Goal: Find specific page/section: Find specific page/section

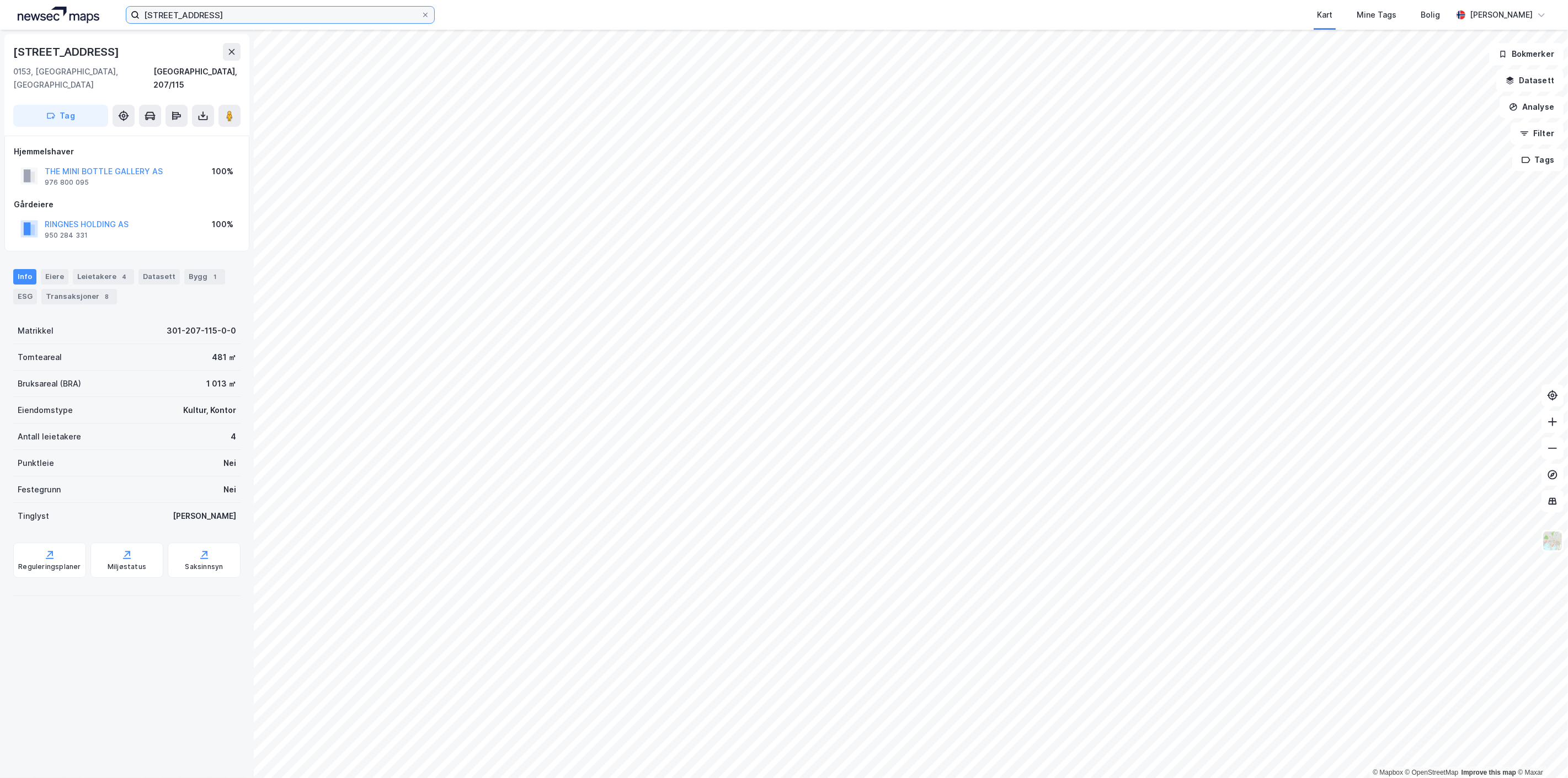
drag, startPoint x: 0, startPoint y: 0, endPoint x: 172, endPoint y: 15, distance: 172.7
click at [172, 15] on input "[STREET_ADDRESS]" at bounding box center [281, 15] width 282 height 16
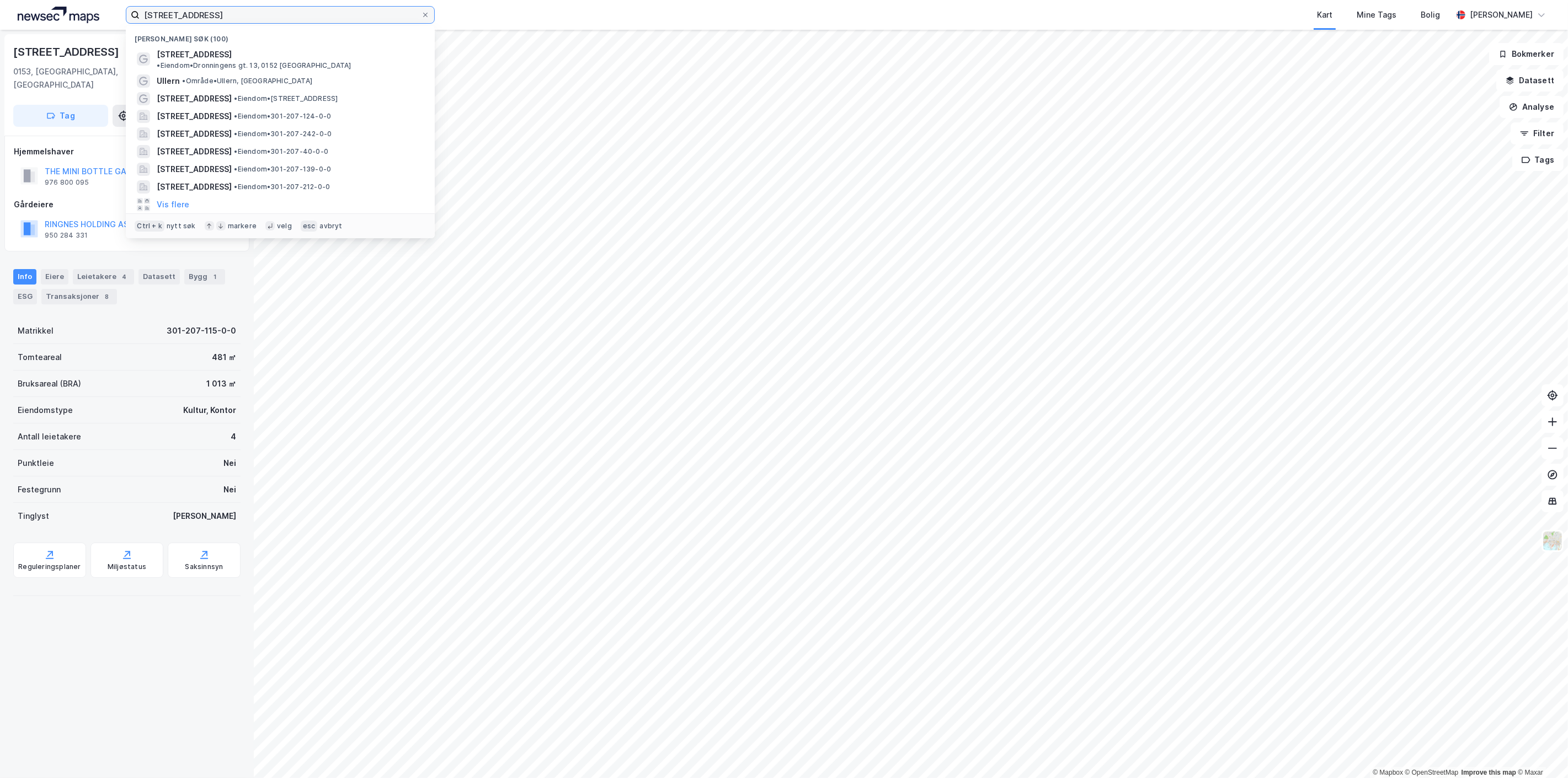
click at [172, 15] on input "[STREET_ADDRESS]" at bounding box center [281, 15] width 282 height 16
type input "lietorvet"
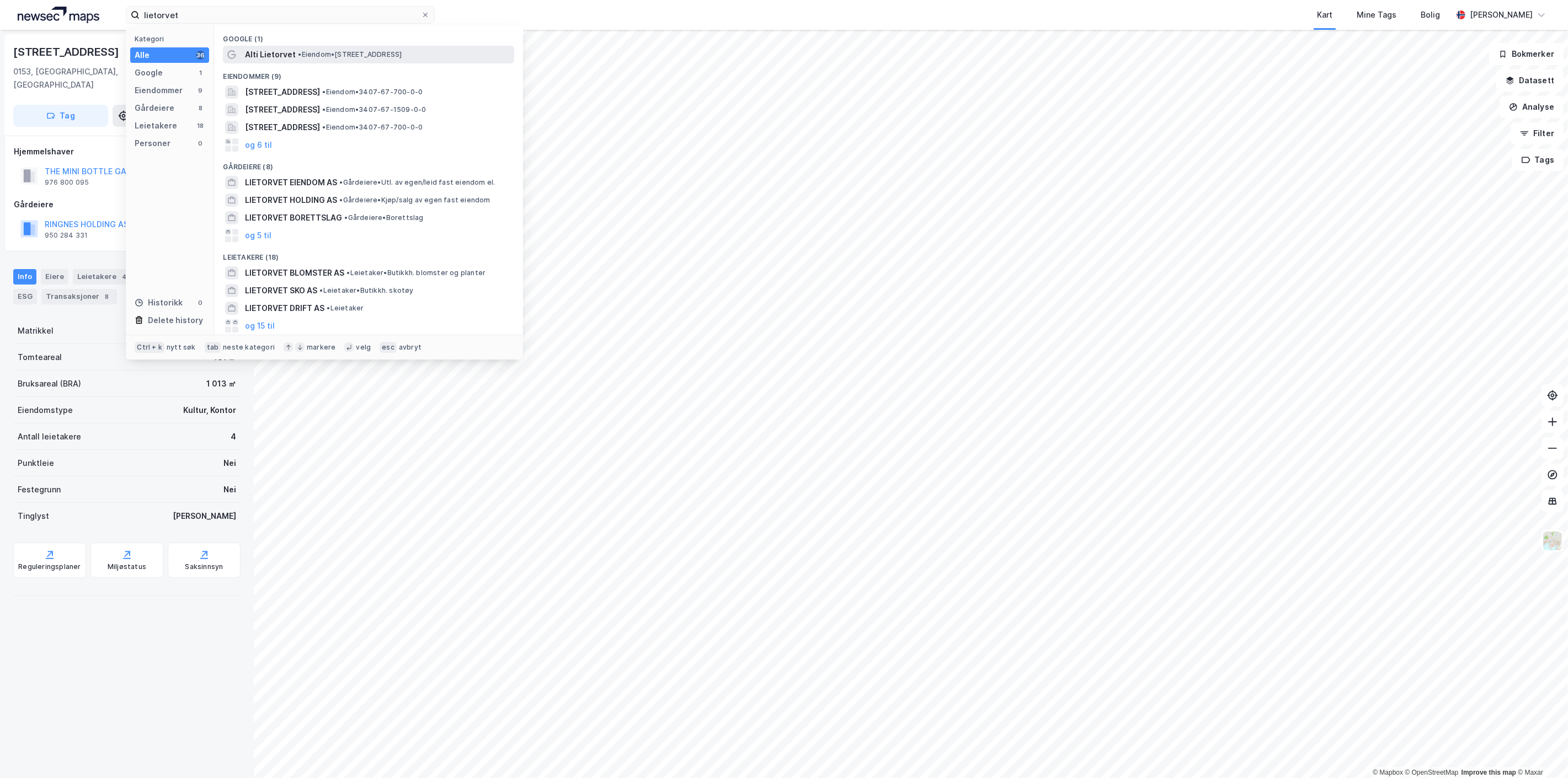
click at [431, 52] on div "Alti Lietorvet • Eiendom • [STREET_ADDRESS]" at bounding box center [379, 54] width 267 height 13
